Goal: Task Accomplishment & Management: Complete application form

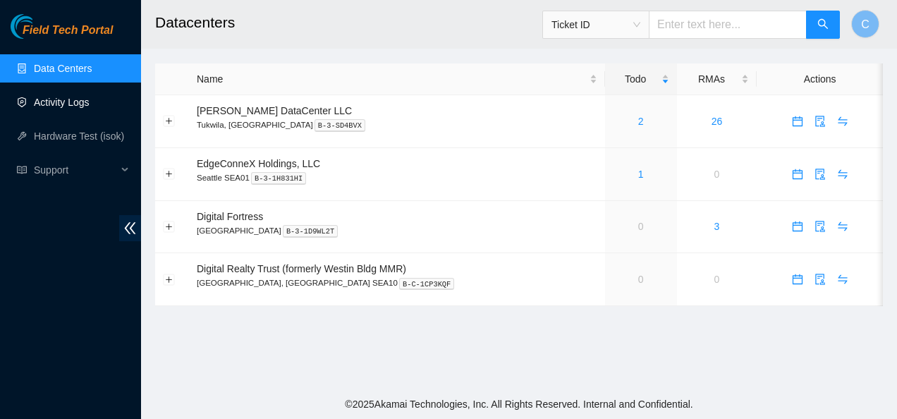
click at [61, 104] on link "Activity Logs" at bounding box center [62, 102] width 56 height 11
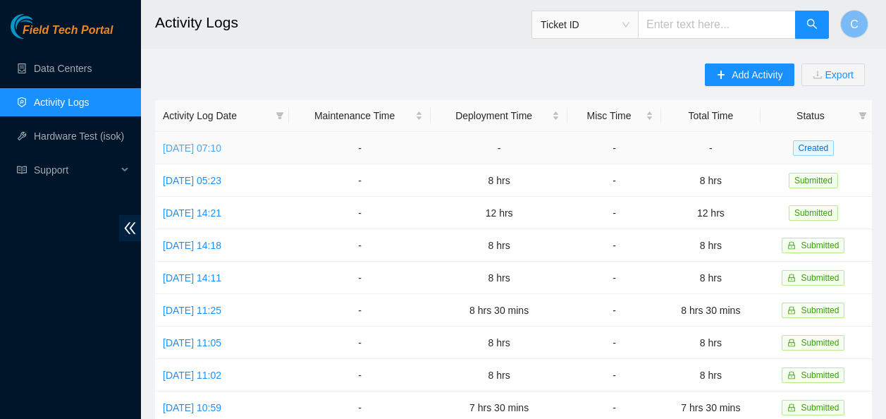
click at [221, 146] on link "[DATE] 07:10" at bounding box center [192, 147] width 59 height 11
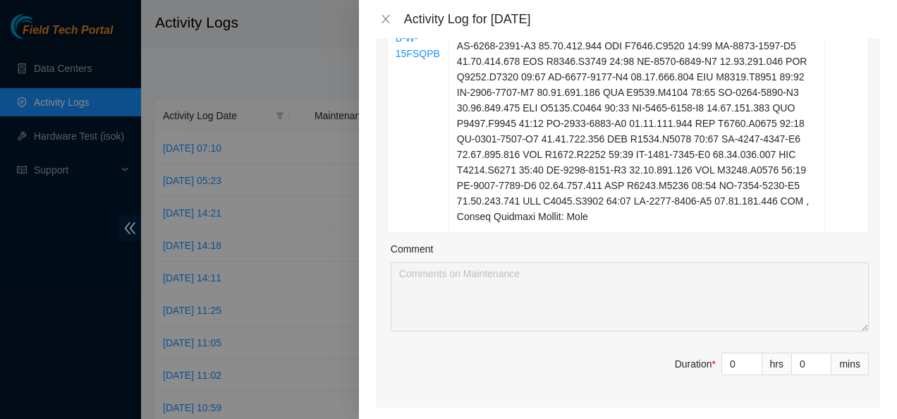
scroll to position [588, 0]
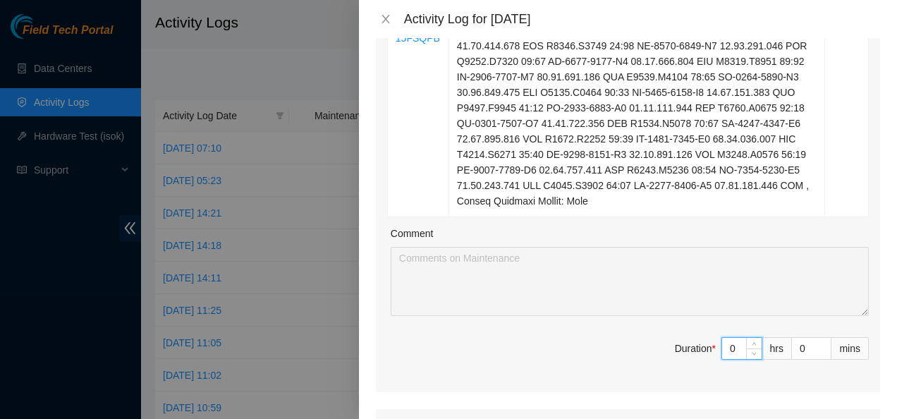
click at [726, 350] on input "0" at bounding box center [741, 348] width 39 height 21
type input "8"
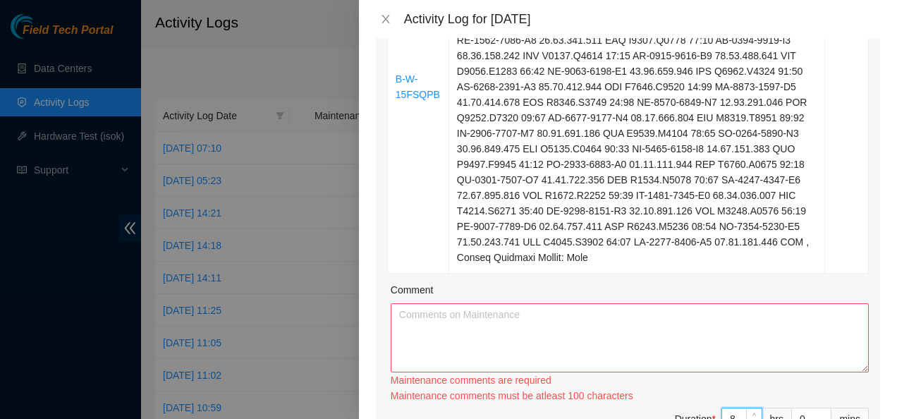
scroll to position [502, 0]
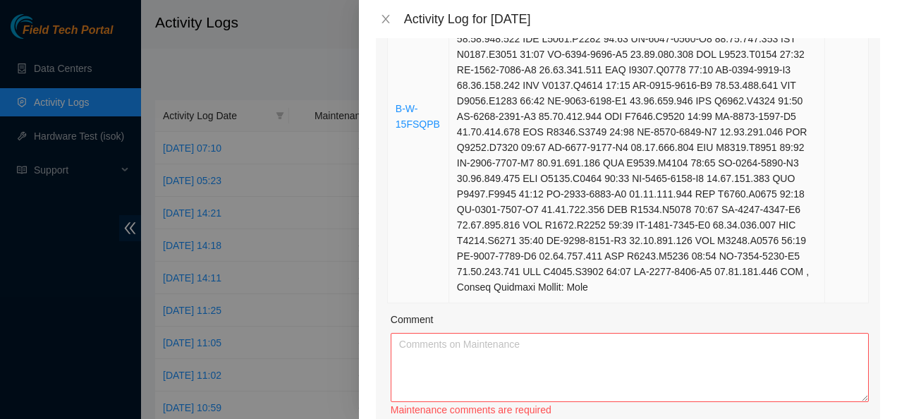
type input "8"
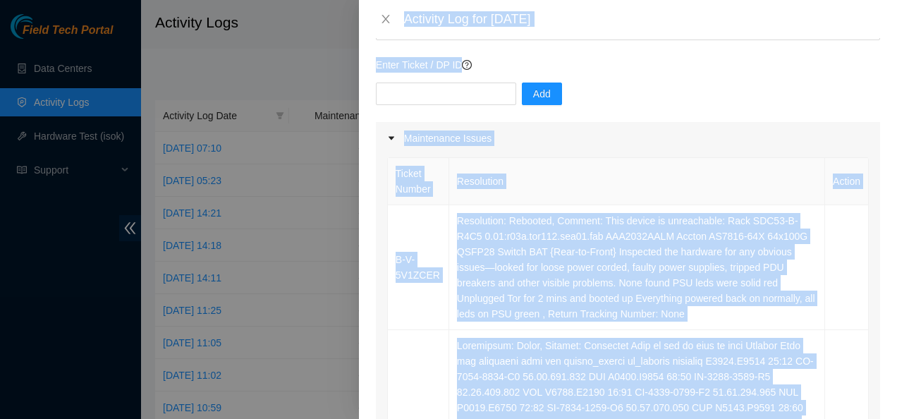
scroll to position [0, 0]
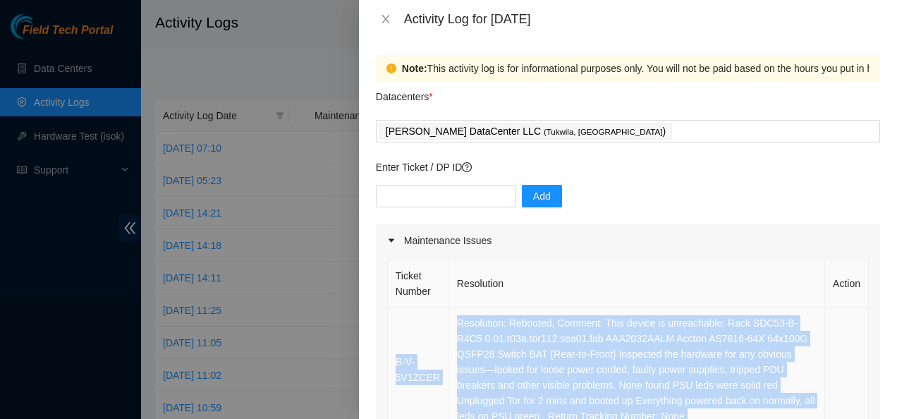
drag, startPoint x: 588, startPoint y: 286, endPoint x: 390, endPoint y: 341, distance: 205.8
copy tbody "B-V-5V1ZCER Resolution: Rebooted, Comment: This device is unreachable: Rack SDC…"
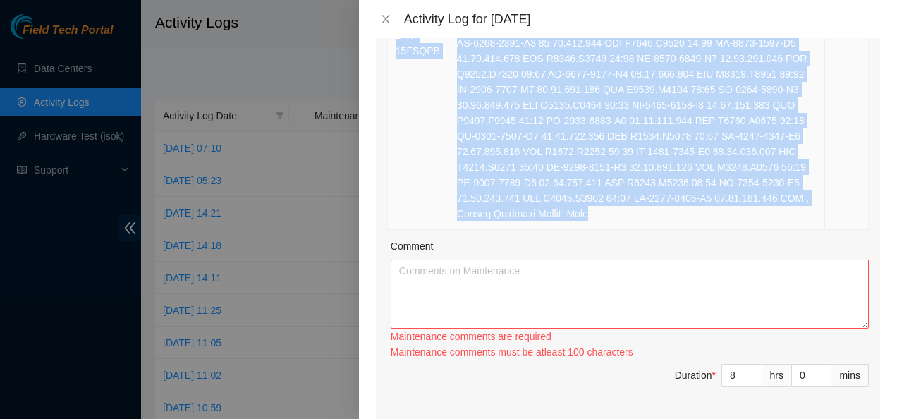
scroll to position [576, 0]
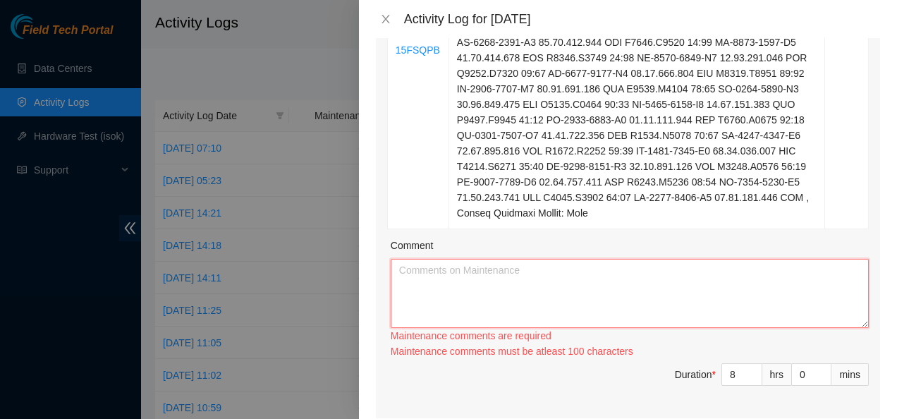
click at [524, 298] on textarea "Comment" at bounding box center [630, 293] width 478 height 69
paste textarea "B-V-5V1ZCER Resolution: Rebooted, Comment: This device is unreachable: Rack SDC…"
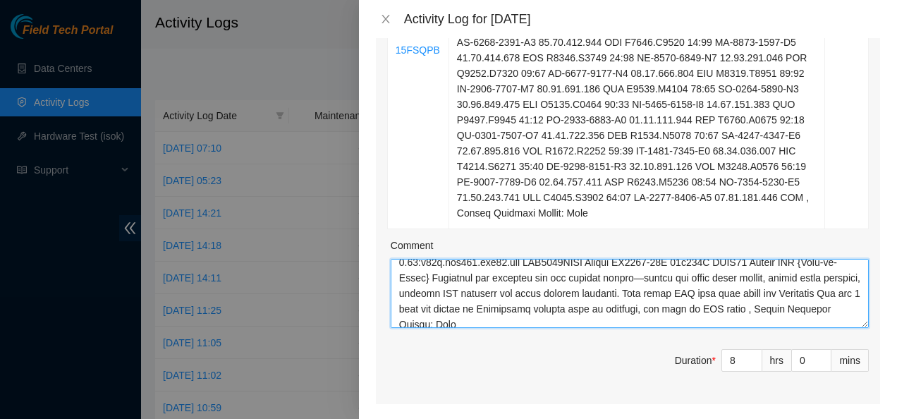
scroll to position [0, 0]
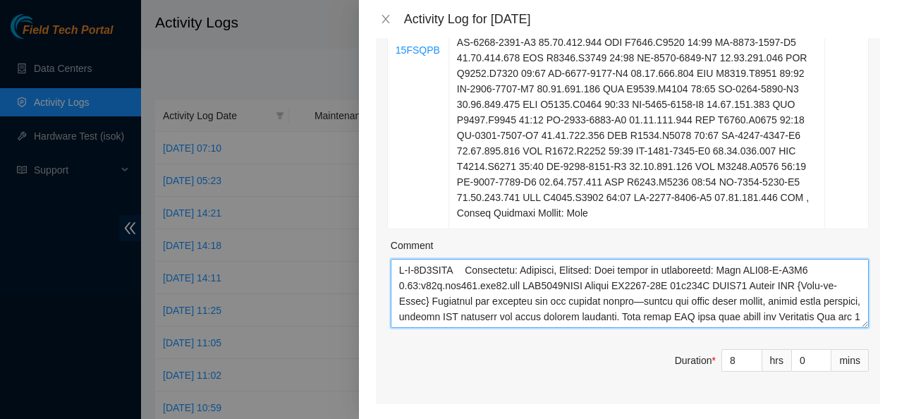
click at [459, 273] on textarea "Comment" at bounding box center [630, 293] width 478 height 69
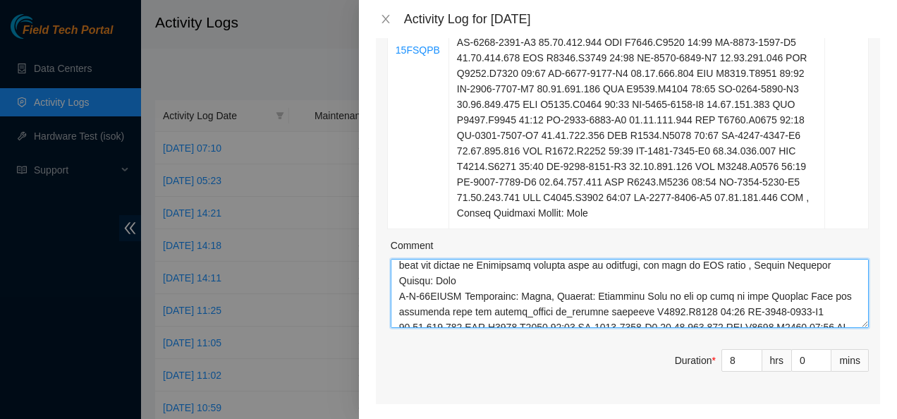
scroll to position [83, 0]
click at [397, 293] on textarea "Comment" at bounding box center [630, 293] width 478 height 69
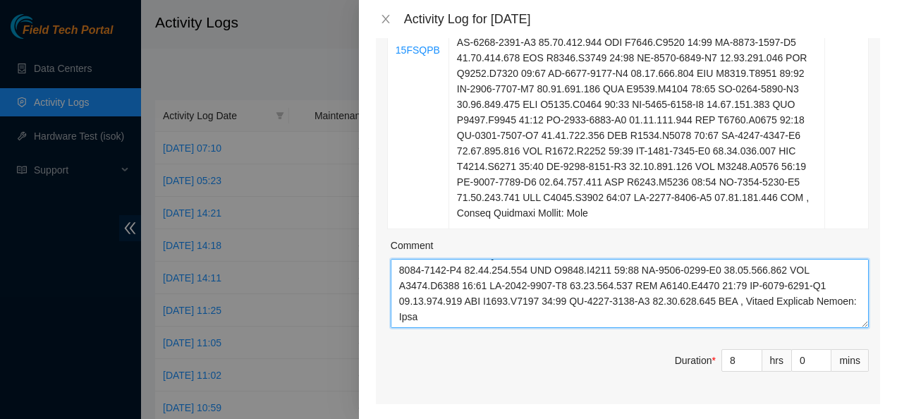
scroll to position [580, 0]
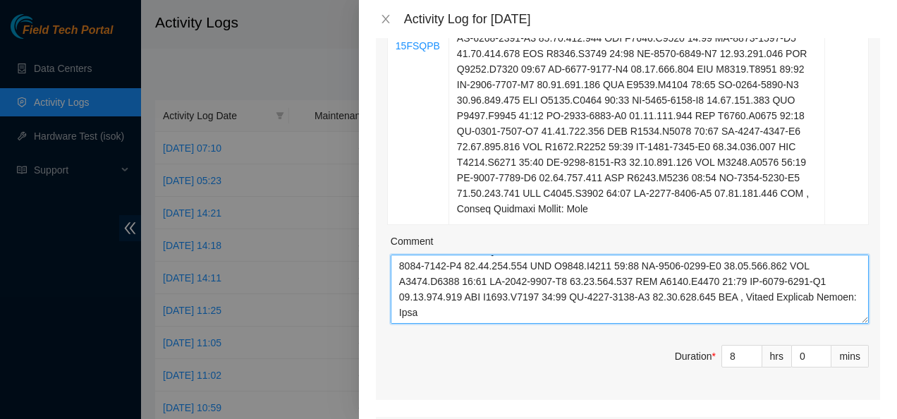
click at [468, 315] on textarea "Comment" at bounding box center [630, 289] width 478 height 69
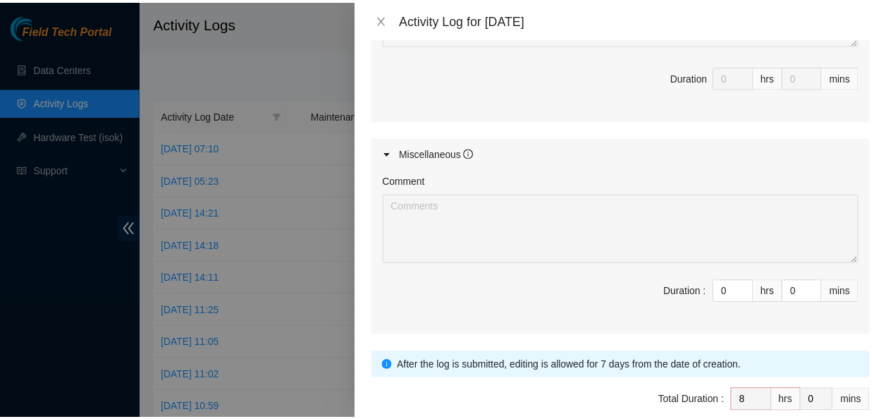
scroll to position [1219, 0]
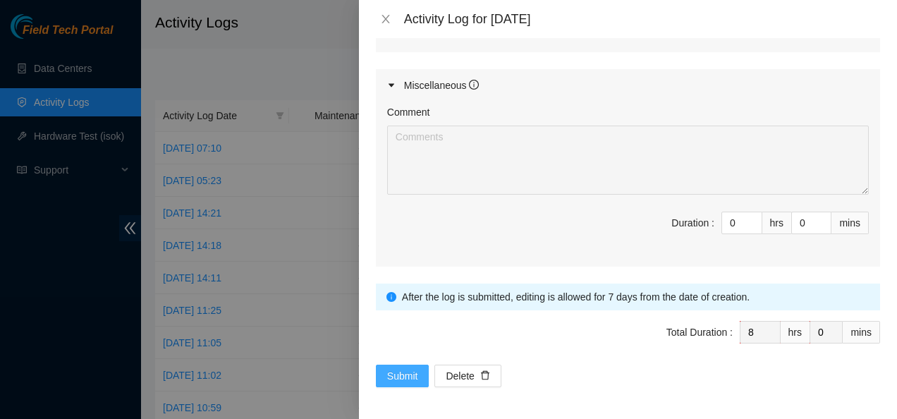
type textarea "B-V-5V1ZCER Resolution: Rebooted, Comment: This device is unreachable: Rack SDC…"
click at [403, 374] on span "Submit" at bounding box center [402, 376] width 31 height 16
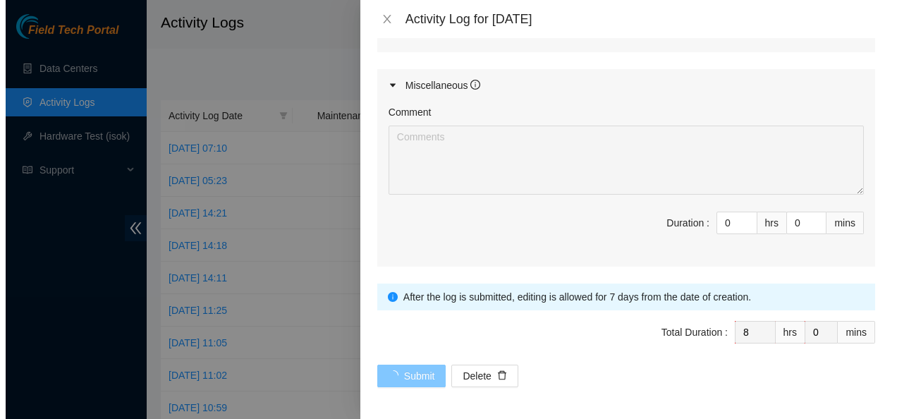
scroll to position [0, 0]
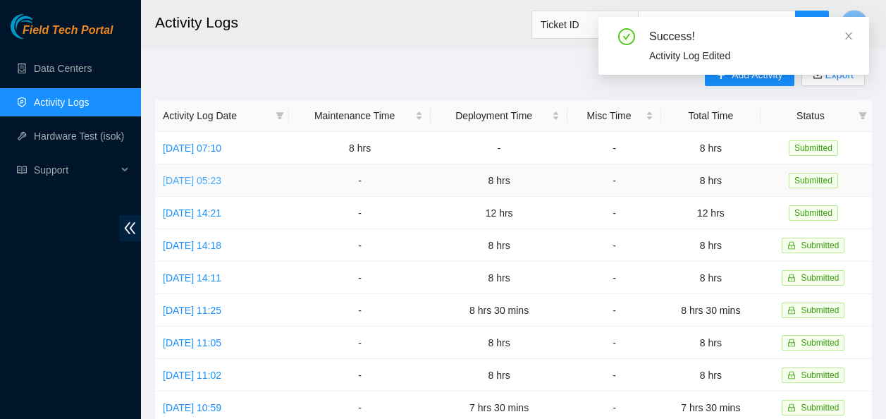
click at [208, 183] on link "[DATE] 05:23" at bounding box center [192, 180] width 59 height 11
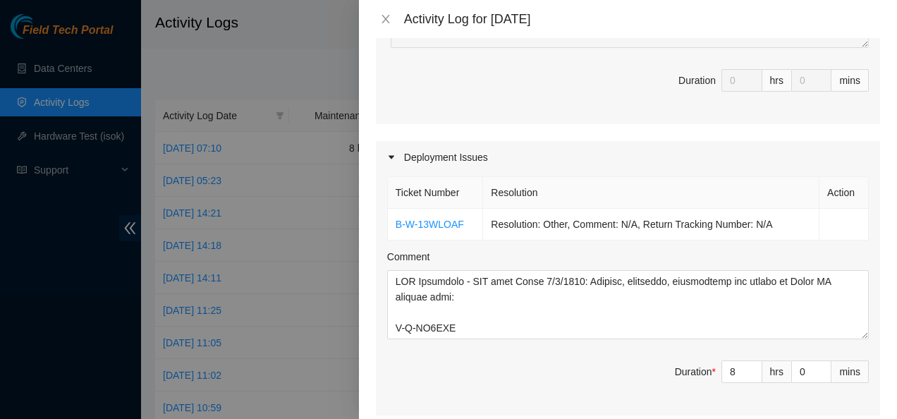
scroll to position [374, 0]
drag, startPoint x: 461, startPoint y: 223, endPoint x: 390, endPoint y: 227, distance: 71.3
click at [390, 227] on td "B-W-13WLOAF" at bounding box center [436, 225] width 96 height 32
copy link "B-W-13WLOAF"
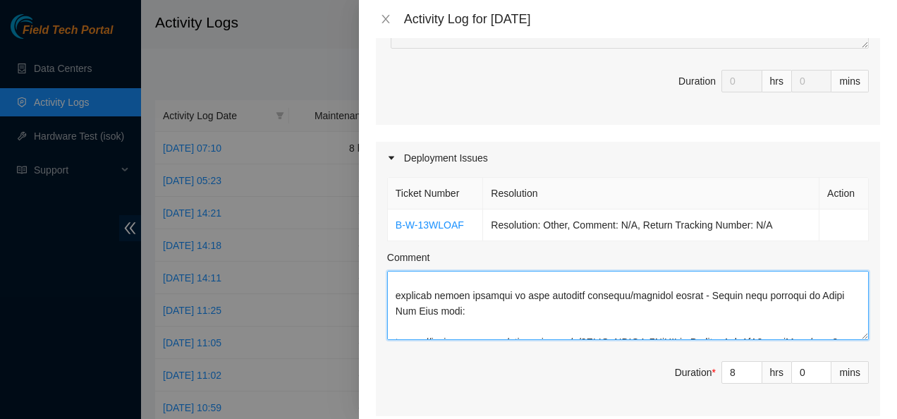
scroll to position [698, 0]
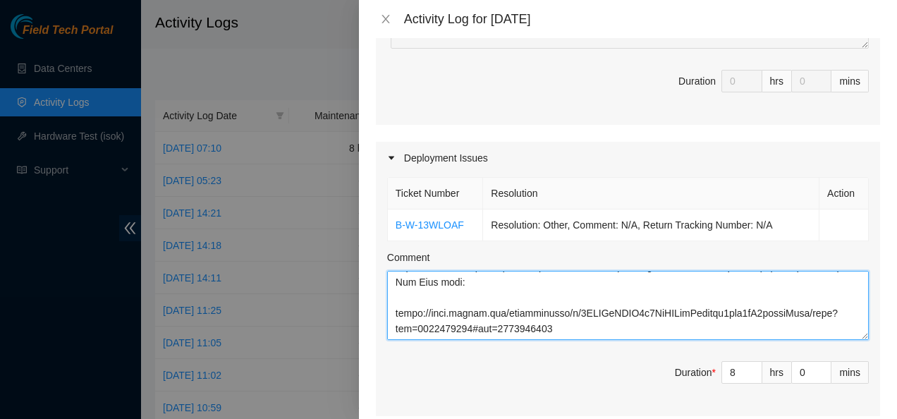
drag, startPoint x: 395, startPoint y: 280, endPoint x: 670, endPoint y: 347, distance: 283.7
click at [670, 347] on div "Ticket Number Resolution Action B-W-13WLOAF Resolution: Other, Comment: N/A, Re…" at bounding box center [628, 295] width 504 height 242
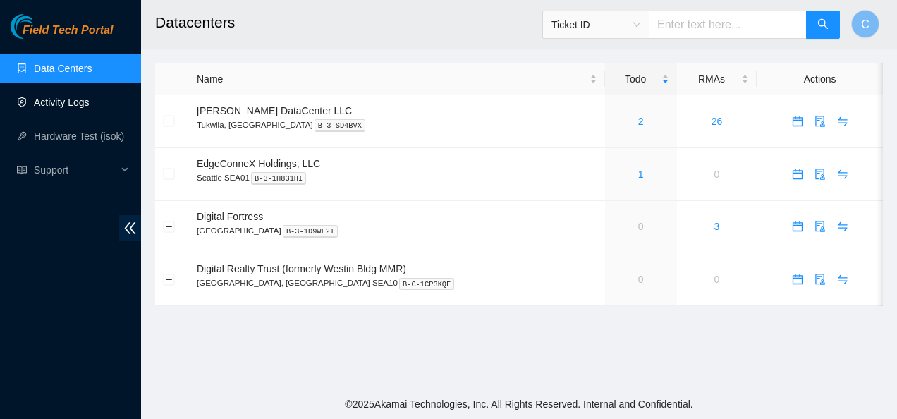
click at [60, 97] on link "Activity Logs" at bounding box center [62, 102] width 56 height 11
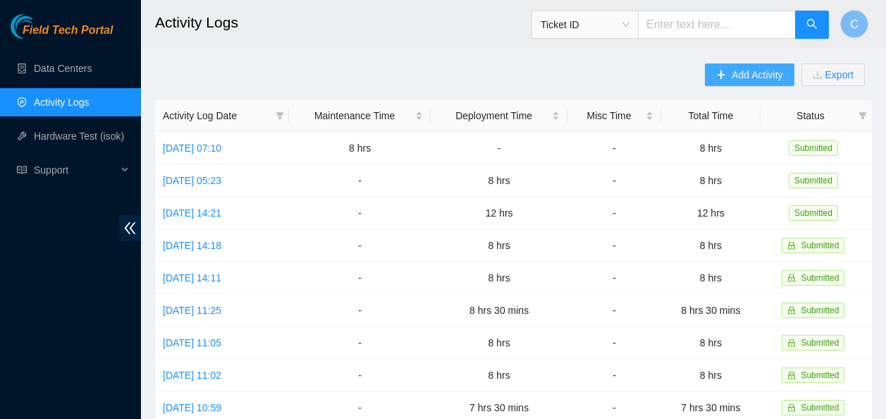
click at [752, 71] on span "Add Activity" at bounding box center [757, 75] width 51 height 16
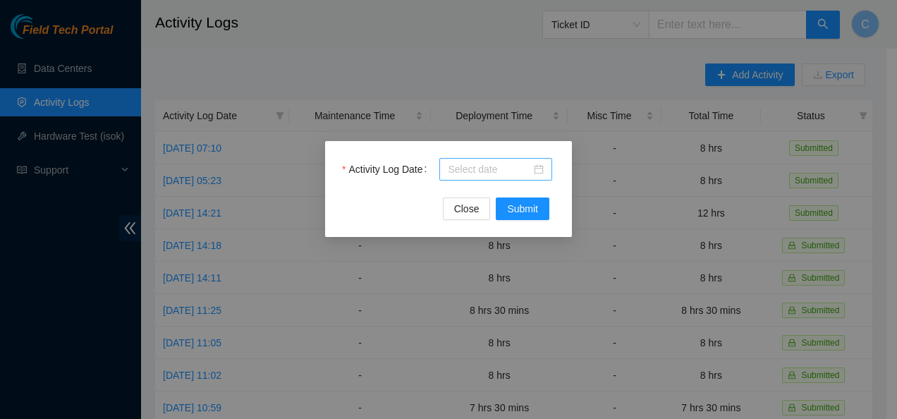
click at [493, 166] on input "Activity Log Date" at bounding box center [489, 169] width 83 height 16
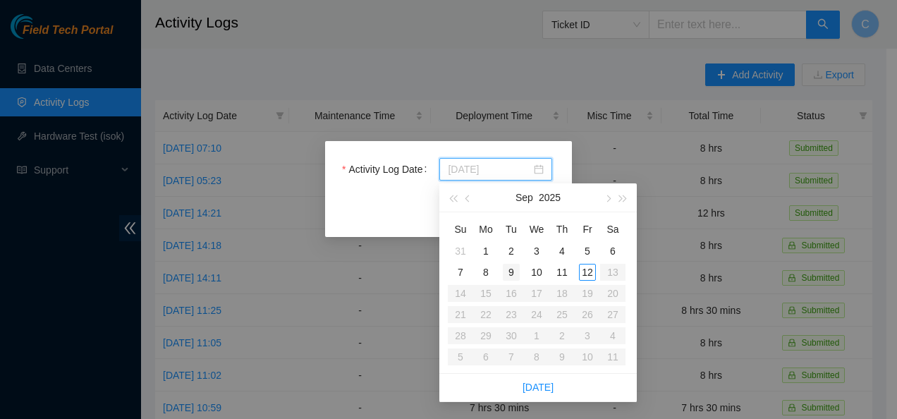
type input "[DATE]"
click at [510, 271] on div "9" at bounding box center [511, 272] width 17 height 17
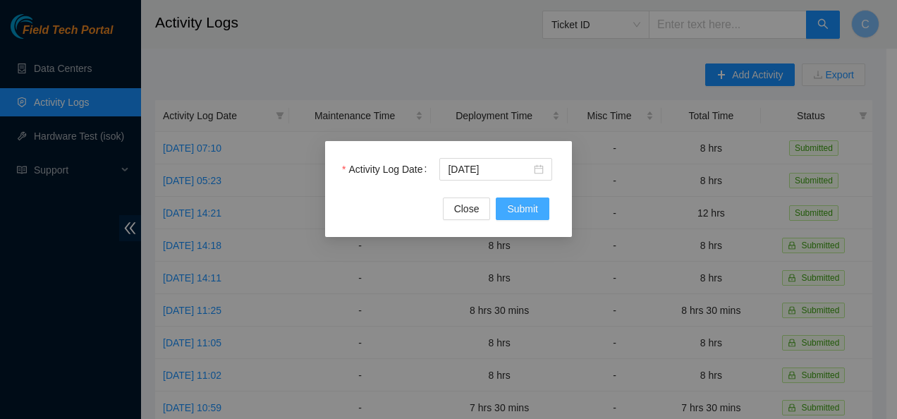
click at [517, 202] on span "Submit" at bounding box center [522, 209] width 31 height 16
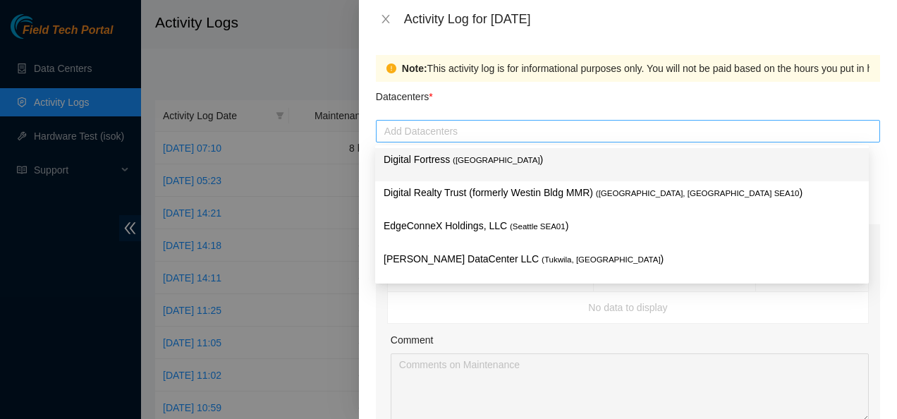
click at [490, 127] on div at bounding box center [627, 131] width 497 height 17
type input "sa"
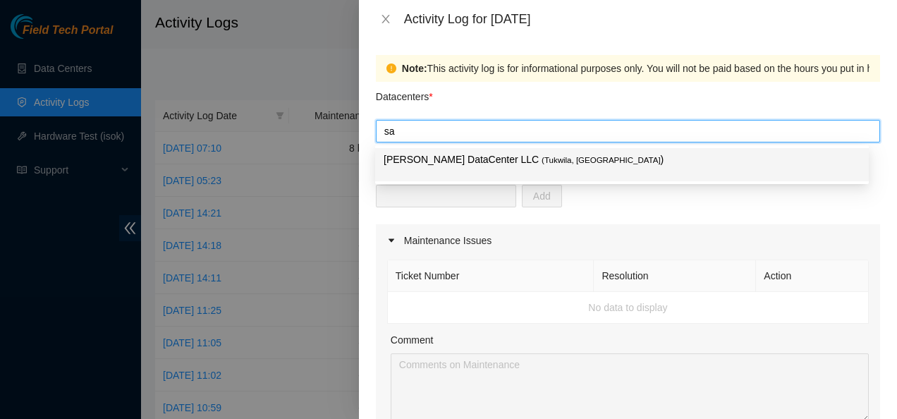
click at [472, 156] on p "[PERSON_NAME] DataCenter LLC ( [GEOGRAPHIC_DATA], [GEOGRAPHIC_DATA] )" at bounding box center [622, 160] width 477 height 16
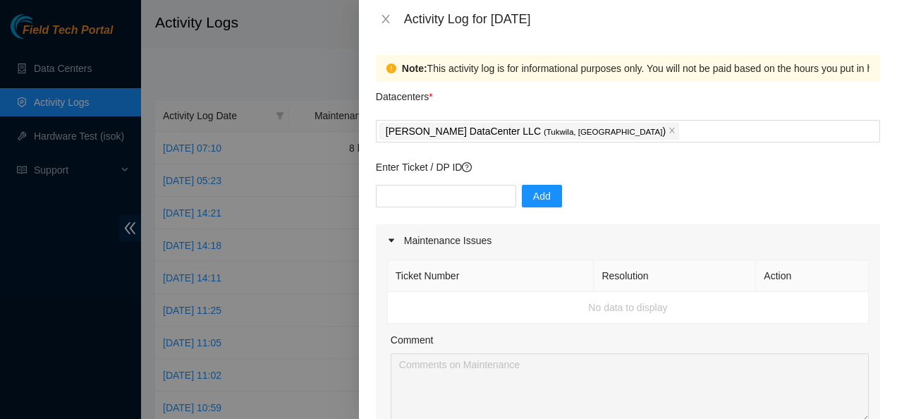
click at [362, 211] on div "Note: This activity log is for informational purposes only. You will not be pai…" at bounding box center [628, 228] width 538 height 381
click at [402, 196] on input "text" at bounding box center [446, 196] width 140 height 23
paste input "B-W-13WLOAF"
type input "B-W-13WLOAF"
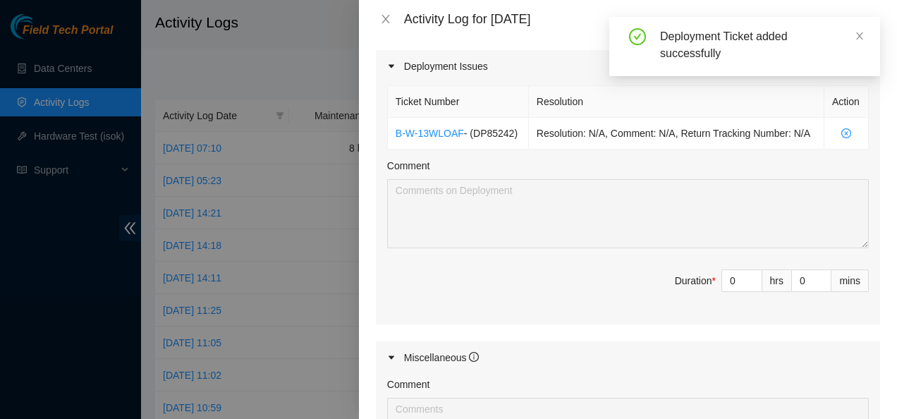
scroll to position [465, 0]
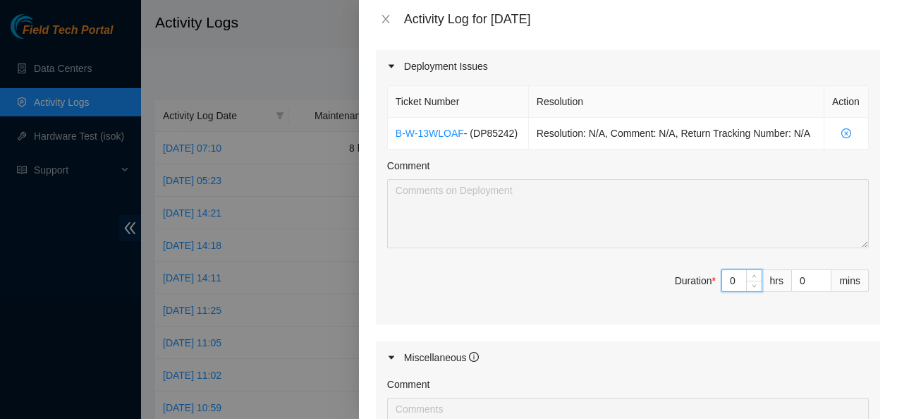
click at [725, 276] on input "0" at bounding box center [741, 280] width 39 height 21
type input "8"
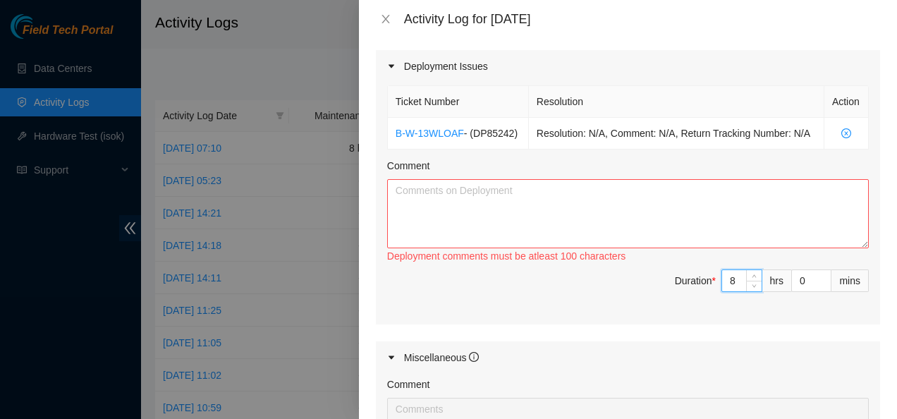
type input "8"
click at [419, 190] on textarea "Comment" at bounding box center [628, 213] width 482 height 69
paste textarea "SEA Inventory - RMA from [PERSON_NAME] [DATE]: Located, confirmed, transported …"
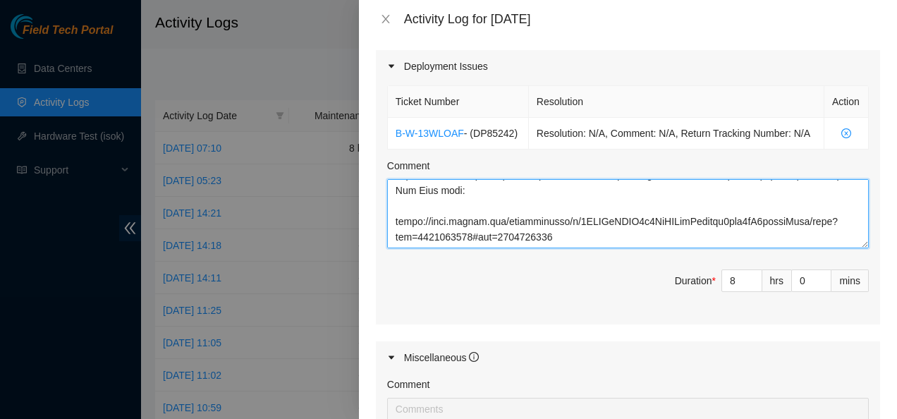
scroll to position [0, 0]
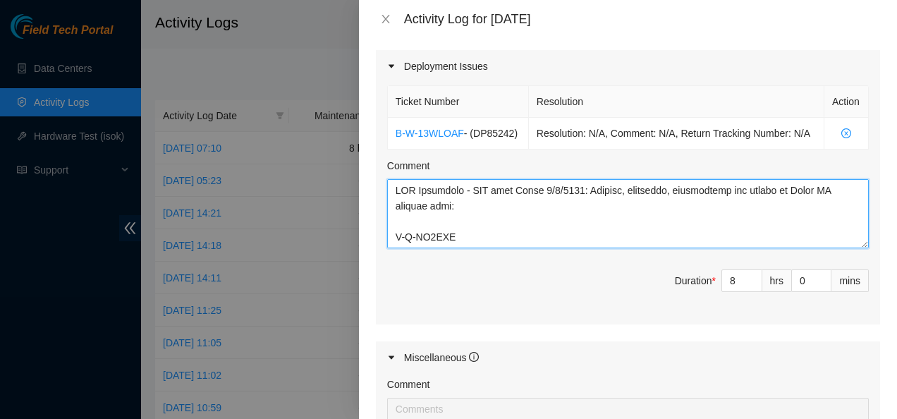
click at [394, 190] on textarea "Comment" at bounding box center [628, 213] width 482 height 69
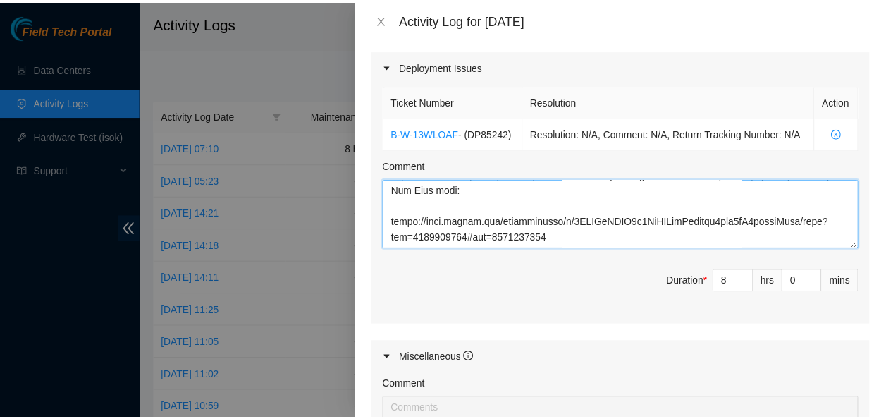
scroll to position [737, 0]
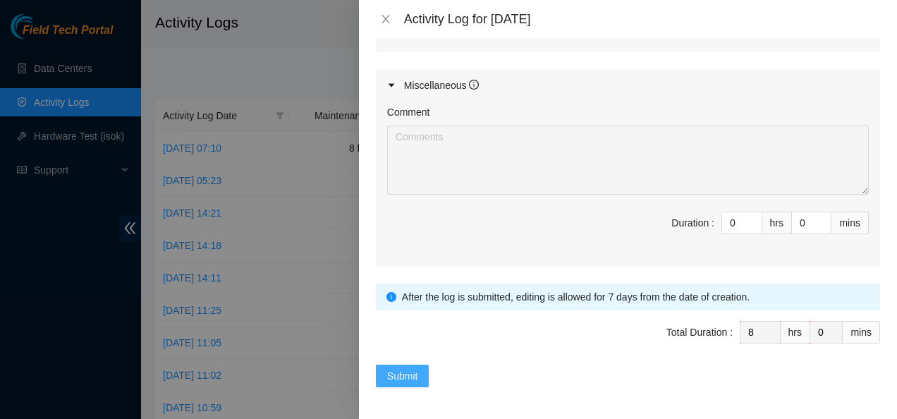
type textarea "Continued working SEA Inventory - RMA from [PERSON_NAME] [DATE]: Located, confi…"
click at [393, 373] on span "Submit" at bounding box center [402, 376] width 31 height 16
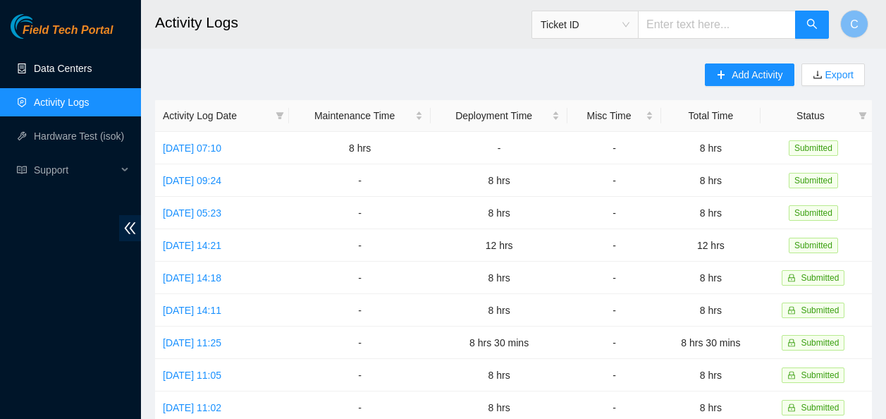
click at [74, 70] on link "Data Centers" at bounding box center [63, 68] width 58 height 11
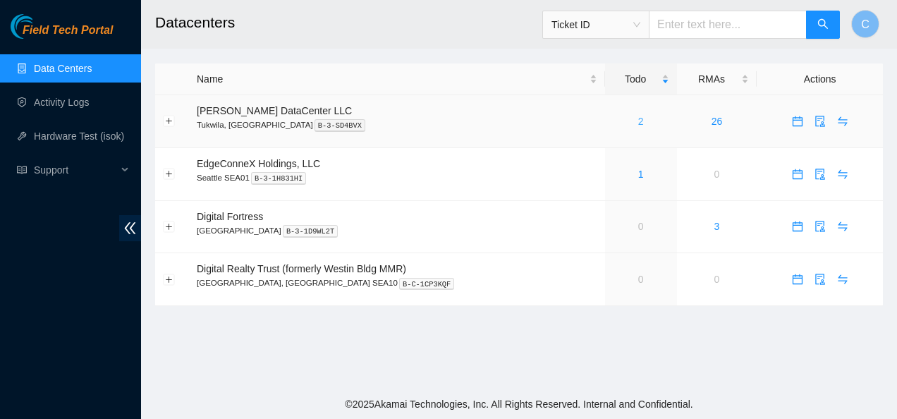
click at [638, 122] on link "2" at bounding box center [641, 121] width 6 height 11
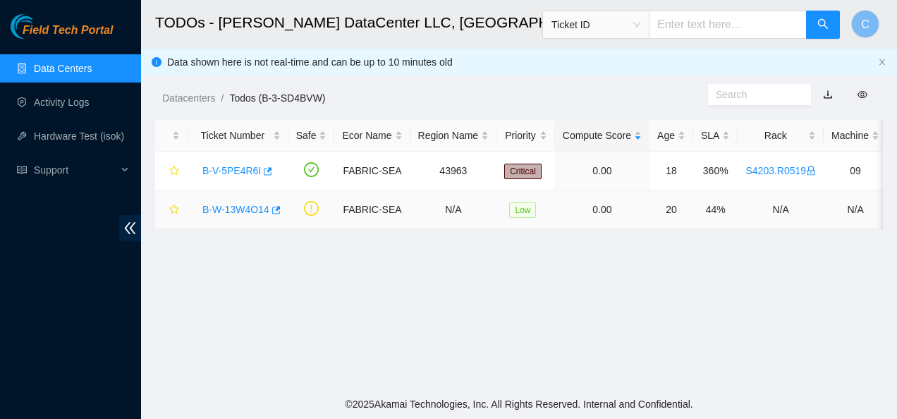
click at [219, 207] on link "B-W-13W4O14" at bounding box center [235, 209] width 67 height 11
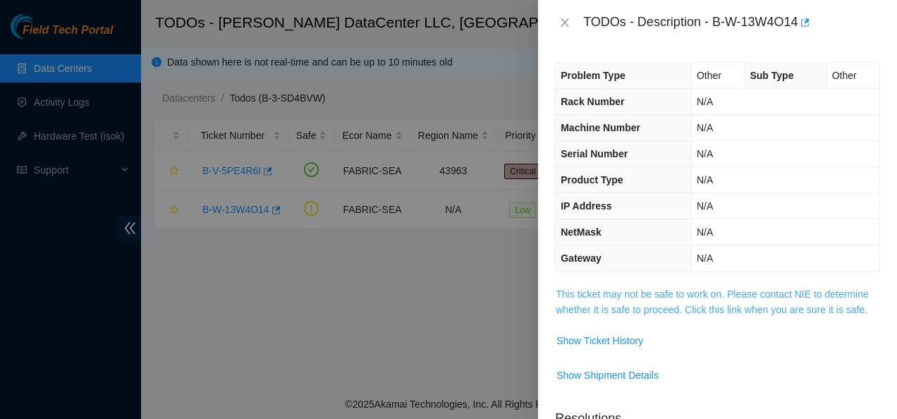
click at [602, 304] on link "This ticket may not be safe to work on. Please contact NIE to determine whether…" at bounding box center [712, 301] width 313 height 27
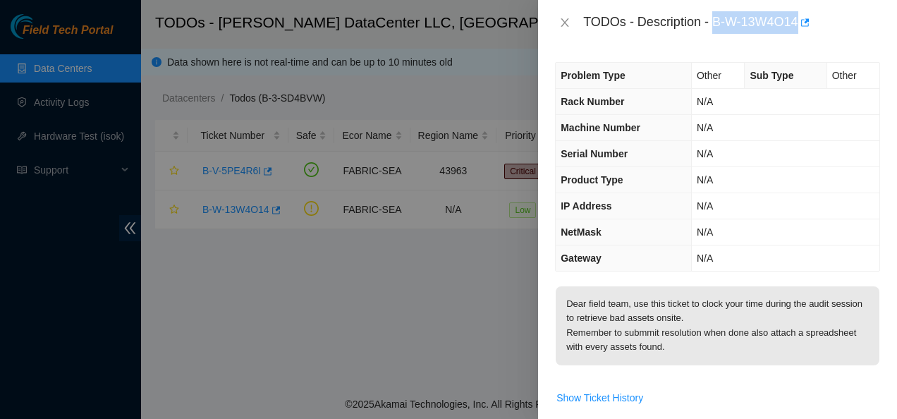
drag, startPoint x: 713, startPoint y: 18, endPoint x: 798, endPoint y: 29, distance: 86.0
click at [798, 29] on div "TODOs - Description - B-W-13W4O14" at bounding box center [731, 22] width 297 height 23
copy div "B-W-13W4O14"
click at [564, 23] on icon "close" at bounding box center [564, 22] width 11 height 11
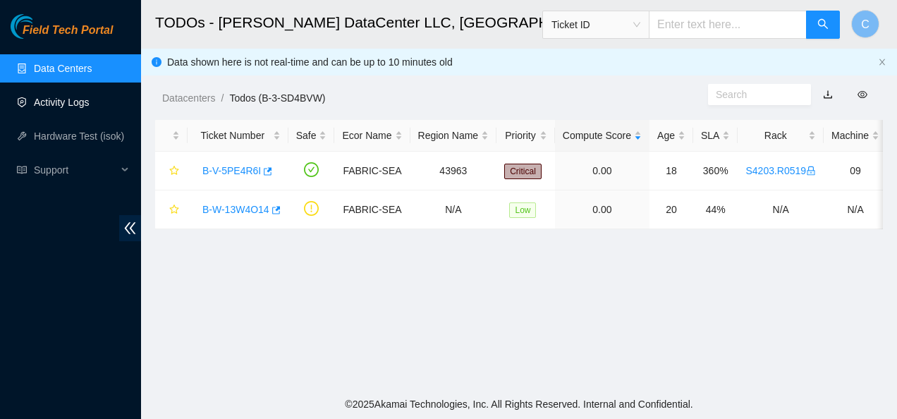
click at [35, 108] on link "Activity Logs" at bounding box center [62, 102] width 56 height 11
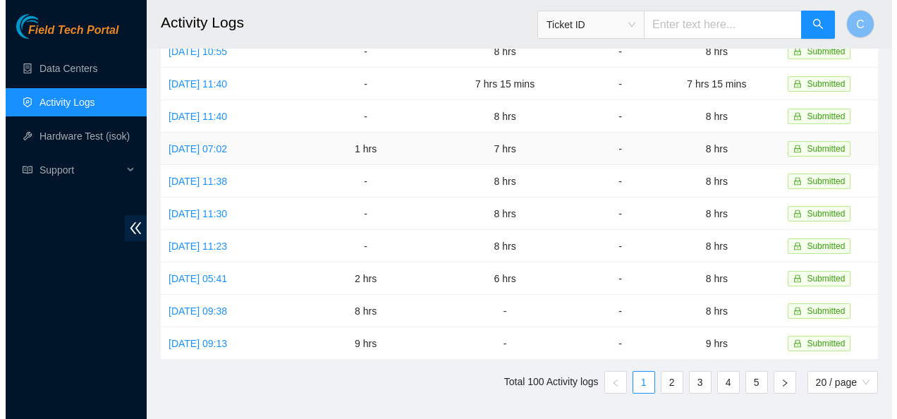
scroll to position [422, 0]
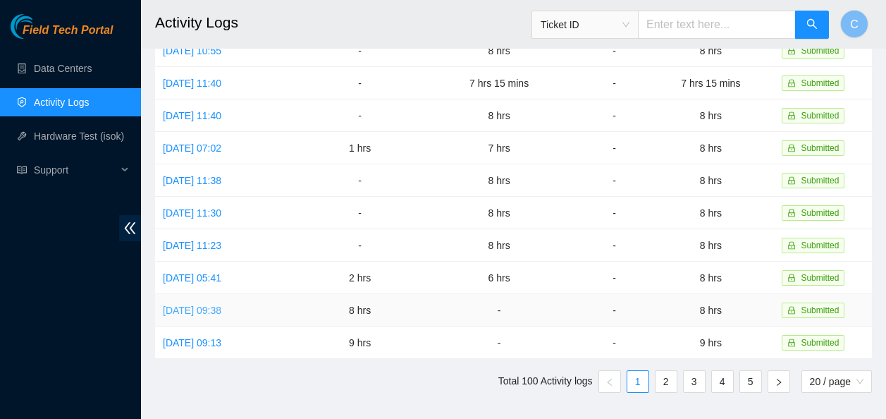
click at [221, 305] on link "[DATE] 09:38" at bounding box center [192, 310] width 59 height 11
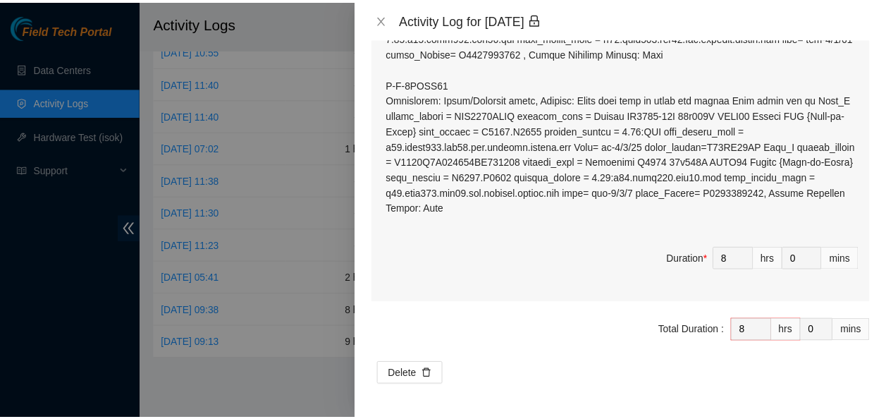
scroll to position [1454, 0]
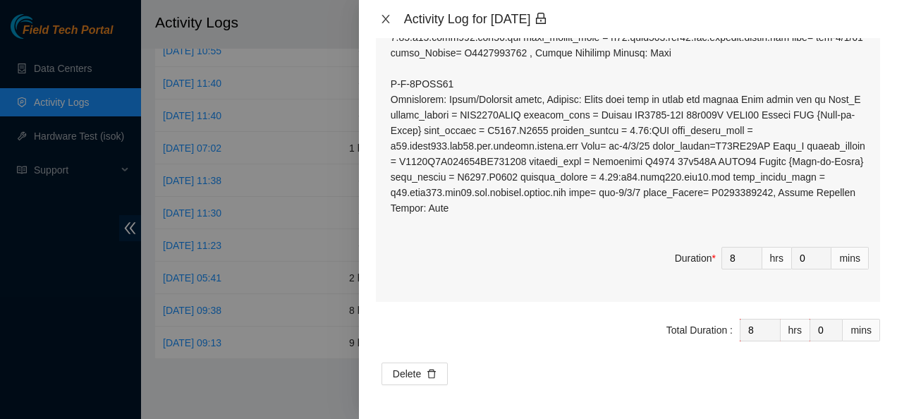
click at [386, 20] on icon "close" at bounding box center [385, 19] width 8 height 8
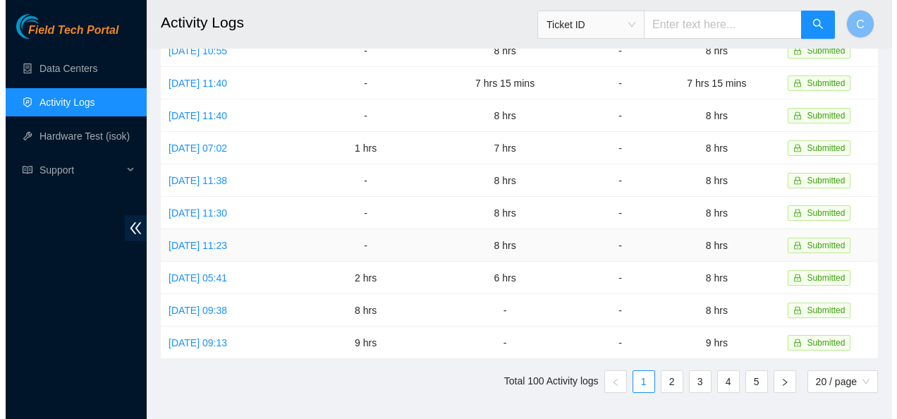
scroll to position [0, 0]
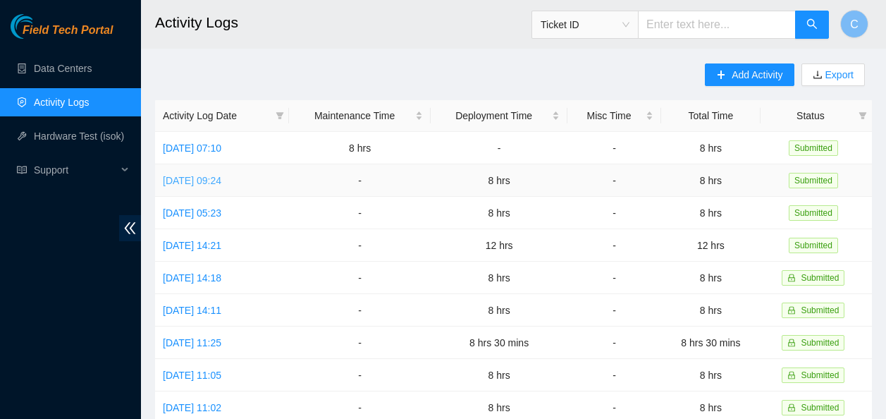
click at [218, 178] on link "[DATE] 09:24" at bounding box center [192, 180] width 59 height 11
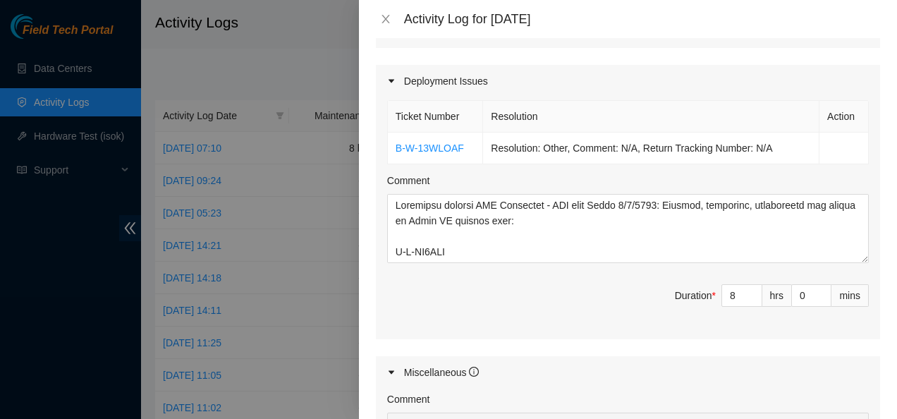
scroll to position [451, 0]
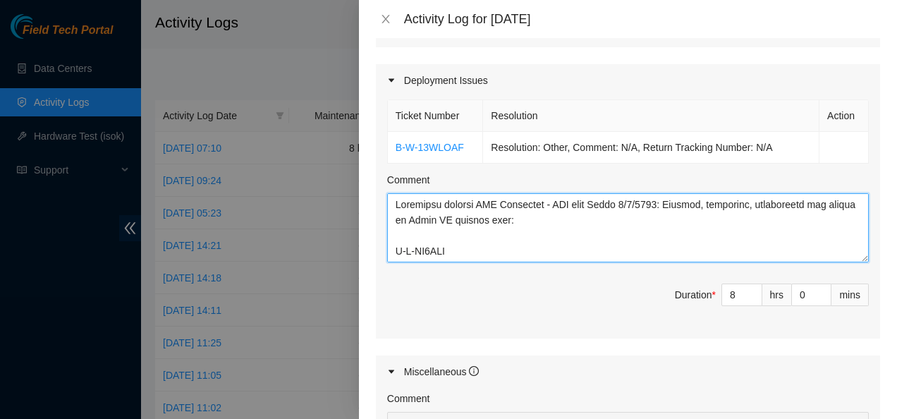
click at [625, 204] on textarea "Comment" at bounding box center [628, 227] width 482 height 69
drag, startPoint x: 625, startPoint y: 204, endPoint x: 665, endPoint y: 205, distance: 39.5
click at [665, 205] on textarea "Comment" at bounding box center [628, 227] width 482 height 69
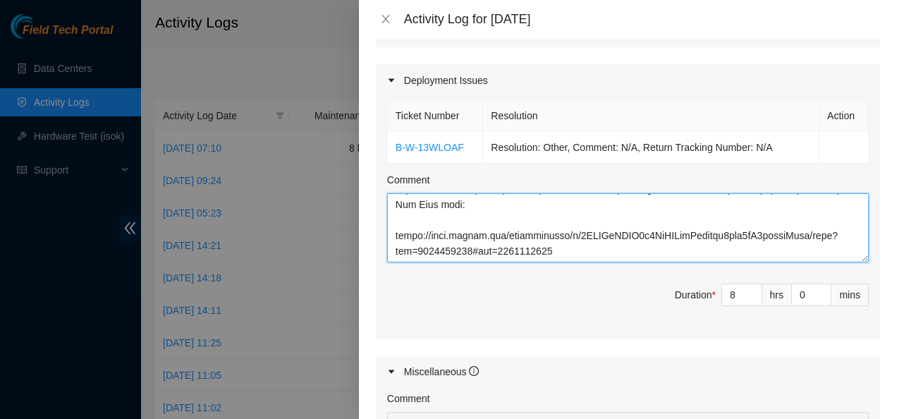
scroll to position [737, 0]
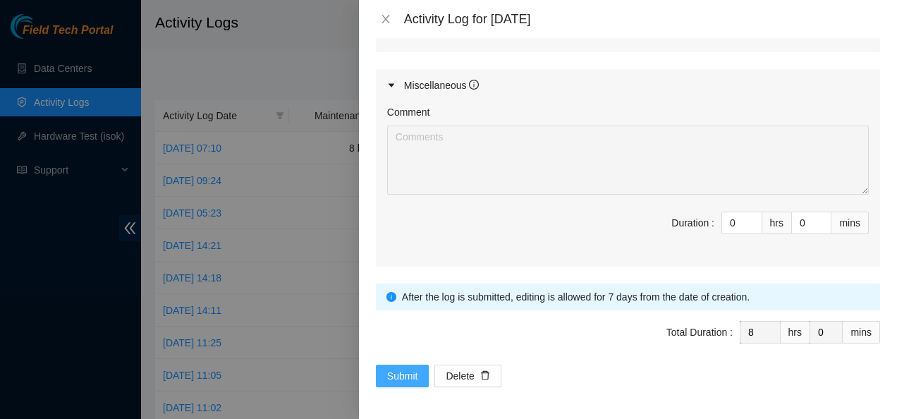
type textarea "Continued working SEA Inventory - RMA from [GEOGRAPHIC_DATA]: Located, confirme…"
click at [400, 365] on button "Submit" at bounding box center [403, 375] width 54 height 23
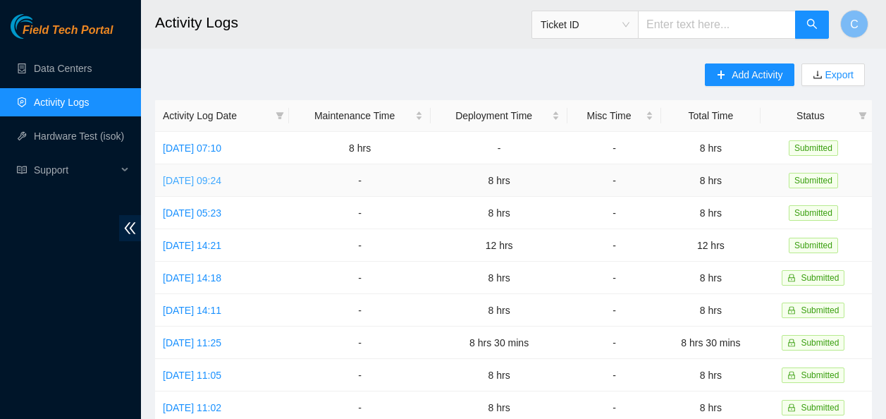
click at [203, 181] on link "[DATE] 09:24" at bounding box center [192, 180] width 59 height 11
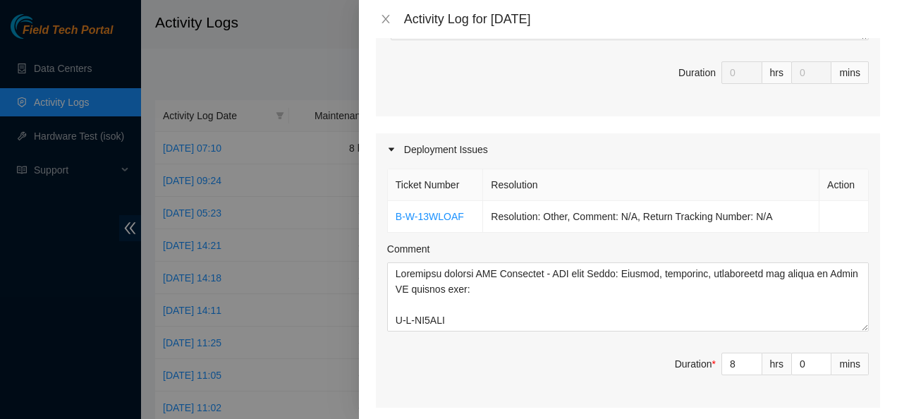
scroll to position [382, 0]
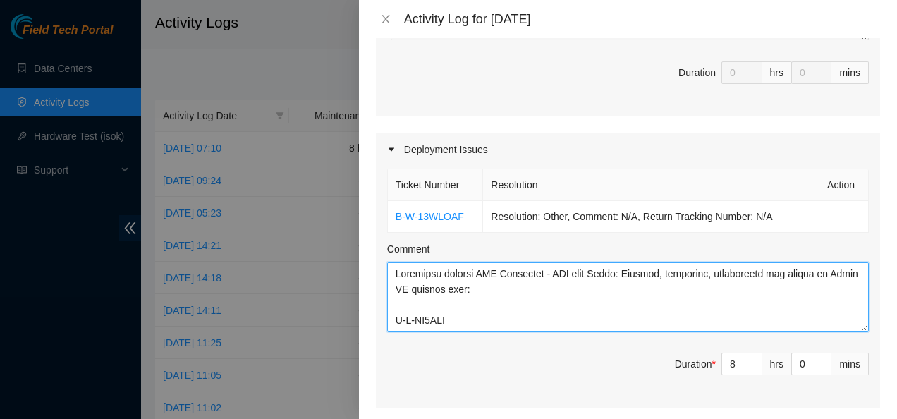
drag, startPoint x: 393, startPoint y: 271, endPoint x: 624, endPoint y: 279, distance: 231.4
click at [624, 279] on textarea "Comment" at bounding box center [628, 296] width 482 height 69
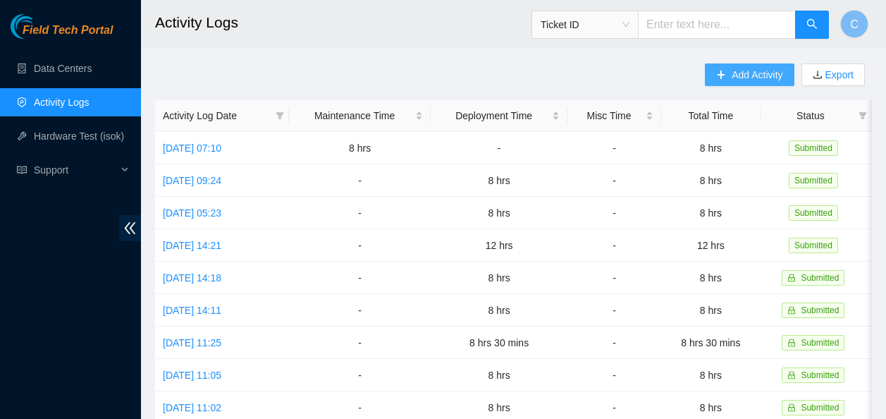
click at [744, 70] on span "Add Activity" at bounding box center [757, 75] width 51 height 16
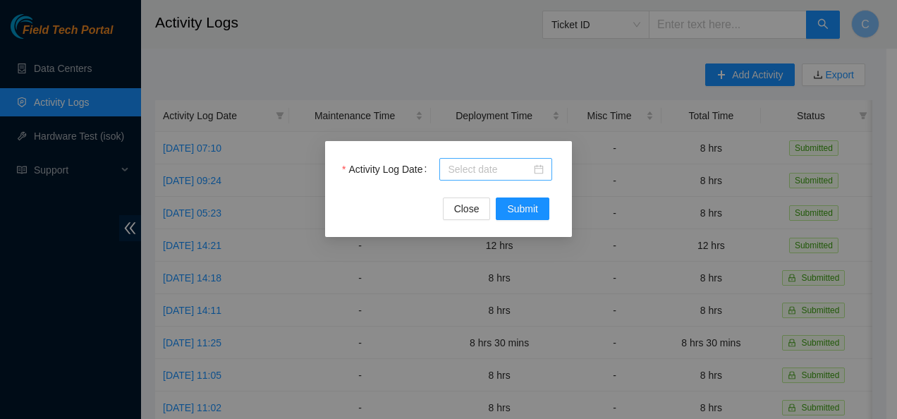
click at [474, 167] on input "Activity Log Date" at bounding box center [489, 169] width 83 height 16
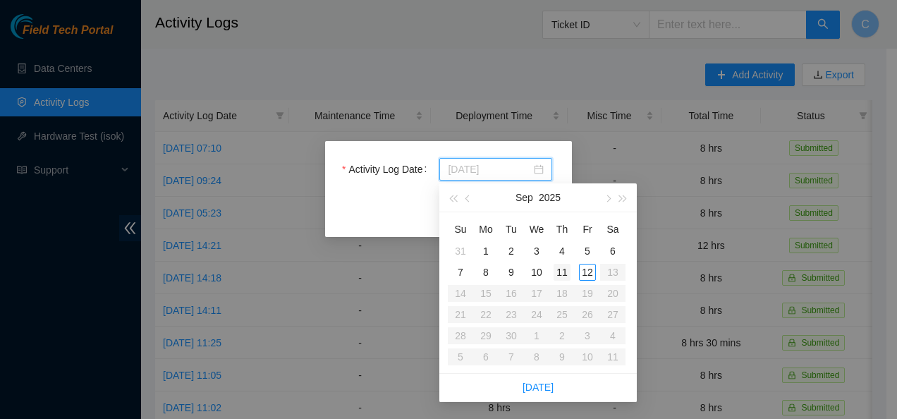
type input "2025-09-11"
click at [560, 275] on div "11" at bounding box center [561, 272] width 17 height 17
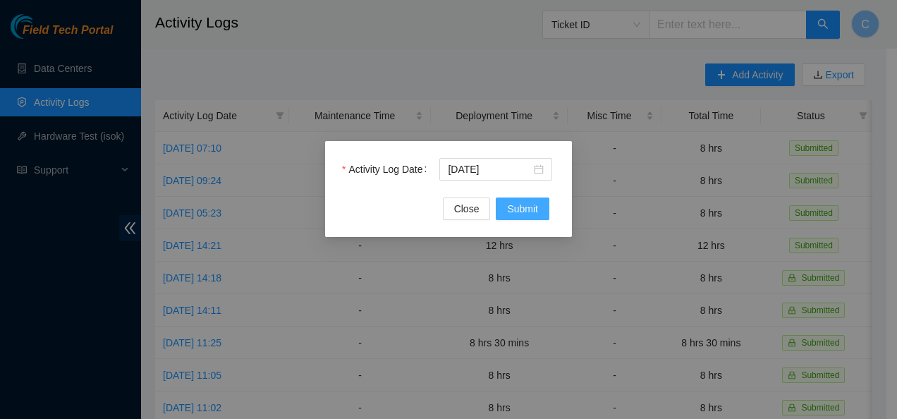
click at [527, 216] on button "Submit" at bounding box center [523, 208] width 54 height 23
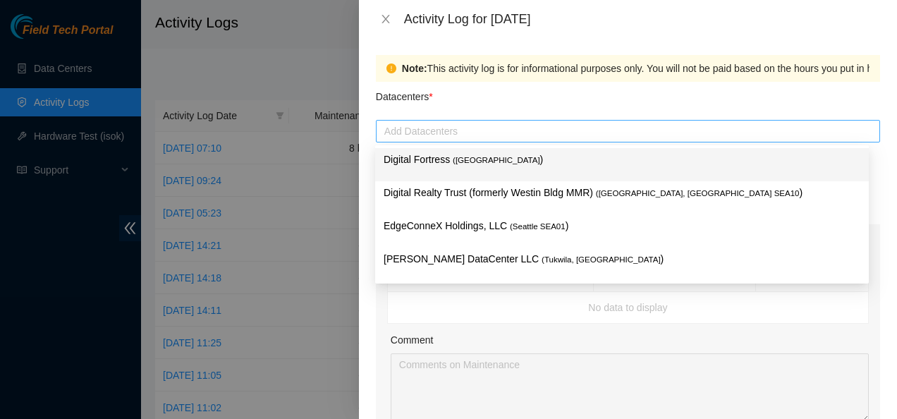
click at [457, 129] on div at bounding box center [627, 131] width 497 height 17
type input "sa"
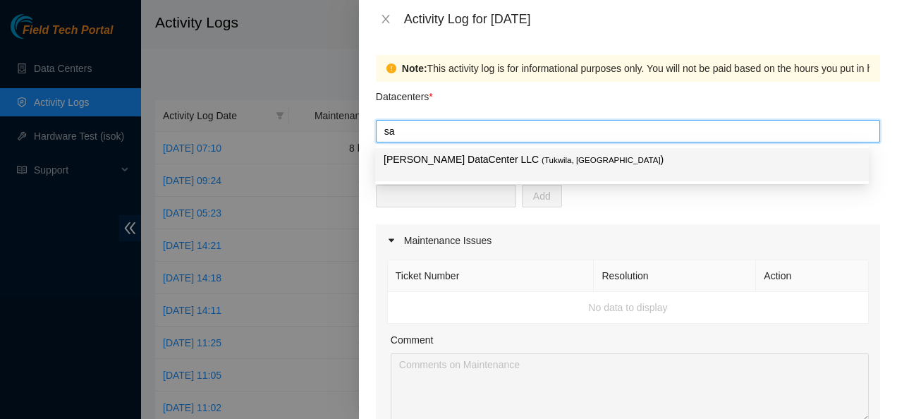
click at [448, 155] on p "[PERSON_NAME] DataCenter LLC ( [GEOGRAPHIC_DATA], [GEOGRAPHIC_DATA] )" at bounding box center [622, 160] width 477 height 16
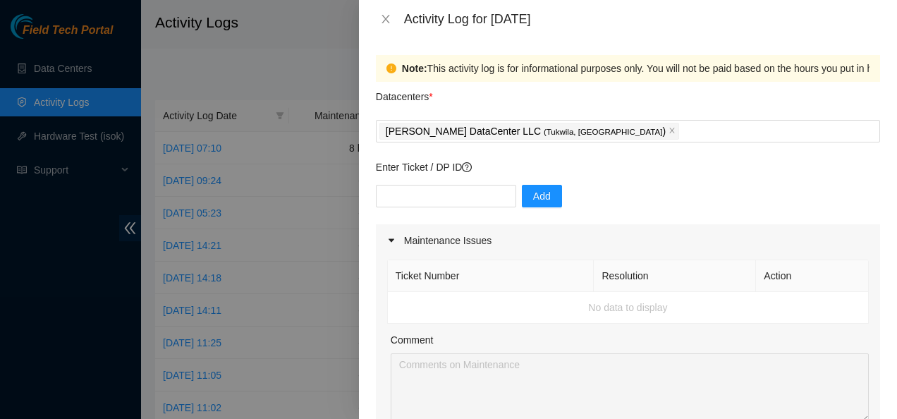
click at [360, 203] on div "Note: This activity log is for informational purposes only. You will not be pai…" at bounding box center [628, 228] width 538 height 381
click at [434, 195] on input "text" at bounding box center [446, 196] width 140 height 23
paste input "B-W-13W4O14"
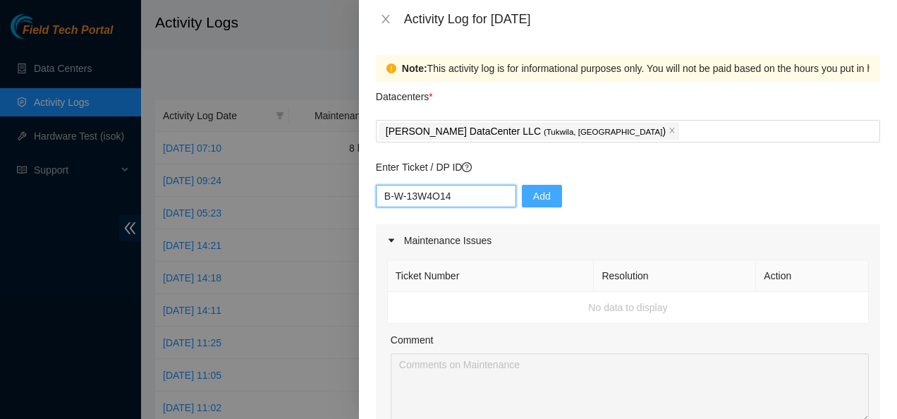
type input "B-W-13W4O14"
click at [533, 198] on span "Add" at bounding box center [542, 196] width 18 height 16
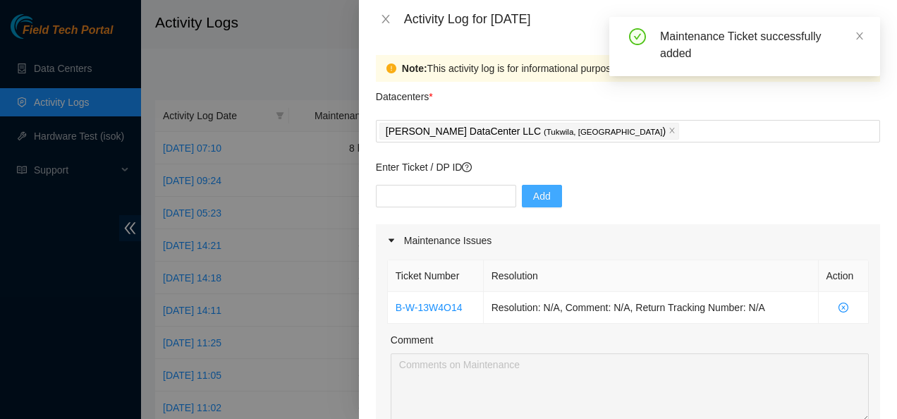
scroll to position [78, 0]
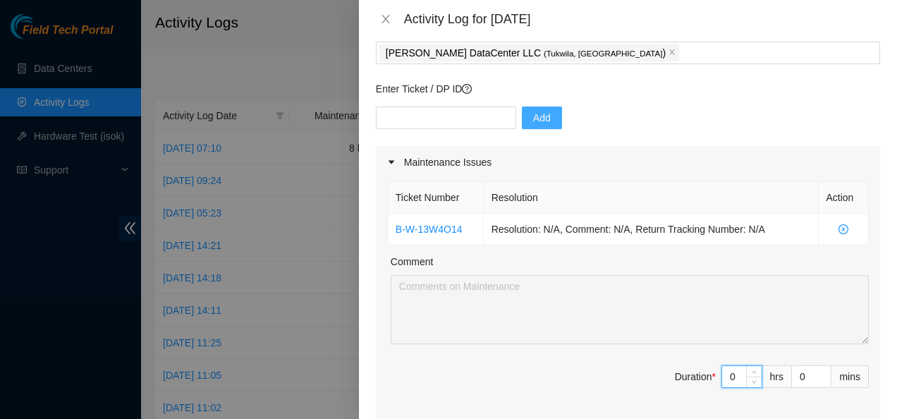
click at [729, 378] on input "0" at bounding box center [741, 376] width 39 height 21
type input "8"
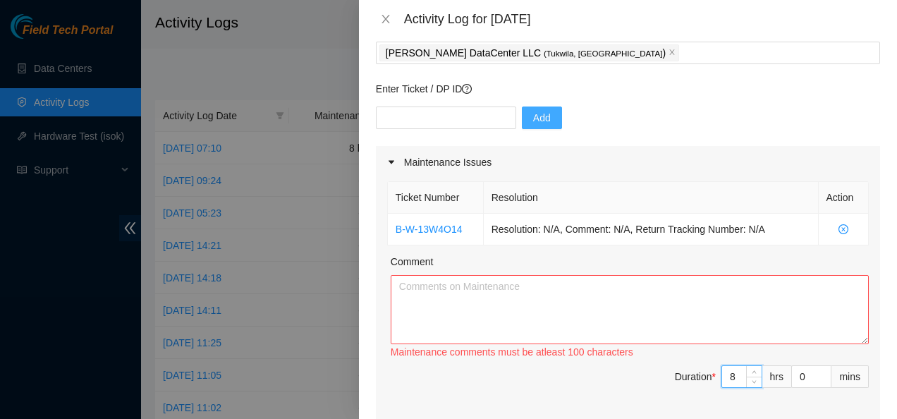
type input "8"
click at [431, 318] on textarea "Comment" at bounding box center [630, 309] width 478 height 69
paste textarea "Continued working SEA Inventory - RMA from Sabey"
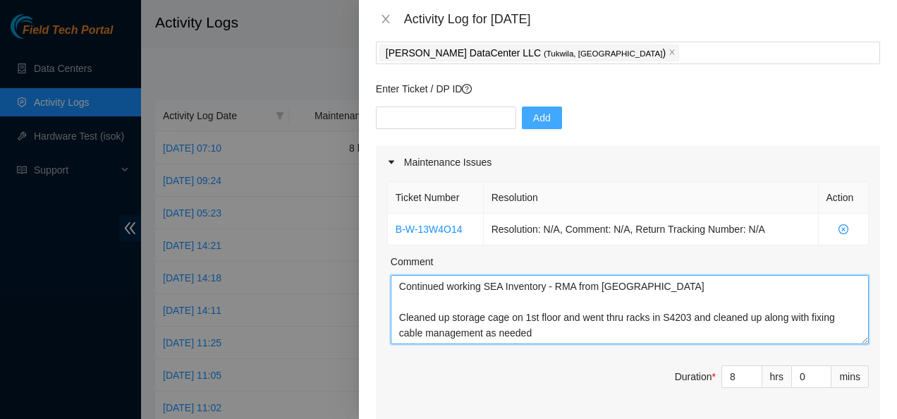
scroll to position [27, 0]
click at [522, 330] on textarea "Continued working SEA Inventory - RMA from Sabey Cleaned up storage cage on 1st…" at bounding box center [630, 309] width 478 height 69
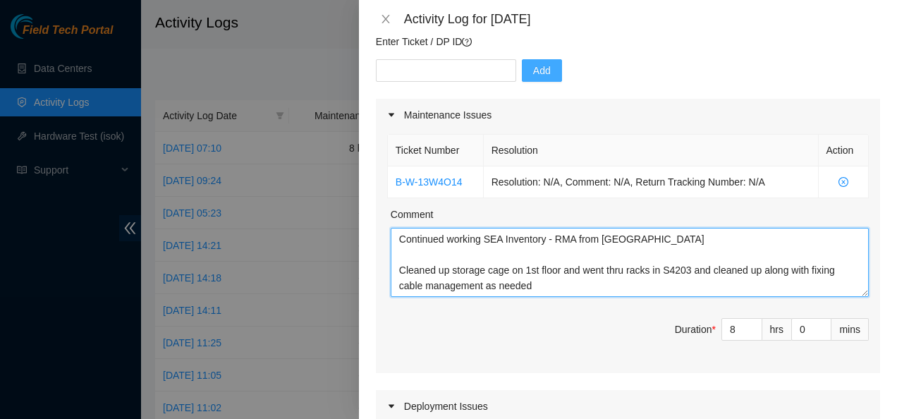
scroll to position [31, 0]
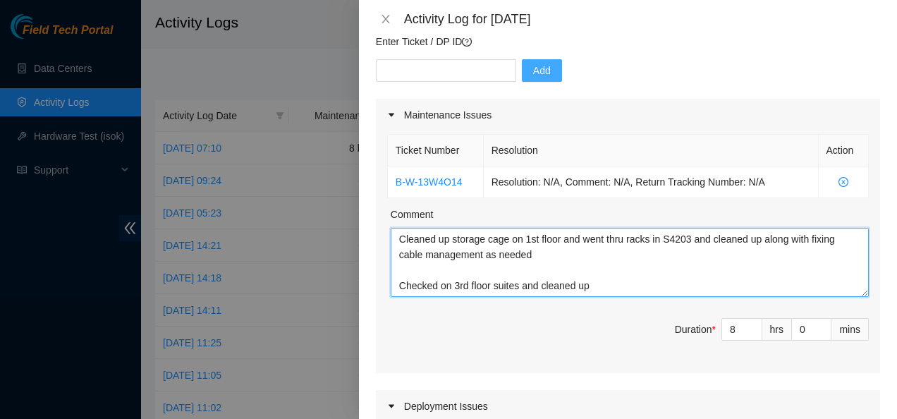
click at [580, 286] on textarea "Continued working SEA Inventory - RMA from Sabey Cleaned up storage cage on 1st…" at bounding box center [630, 262] width 478 height 69
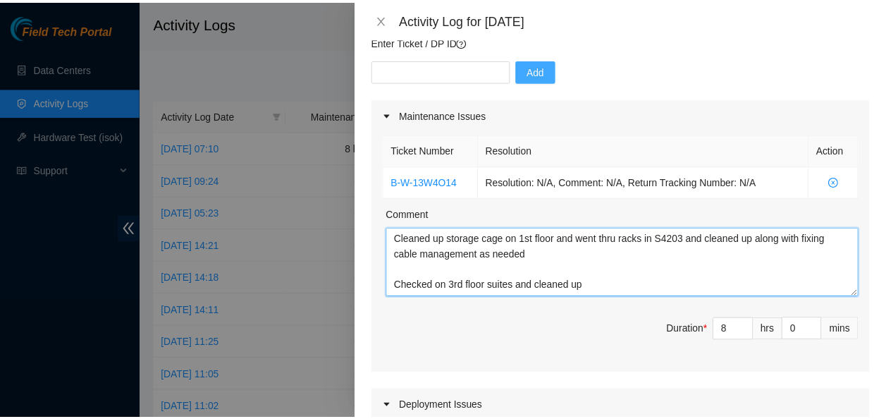
scroll to position [737, 0]
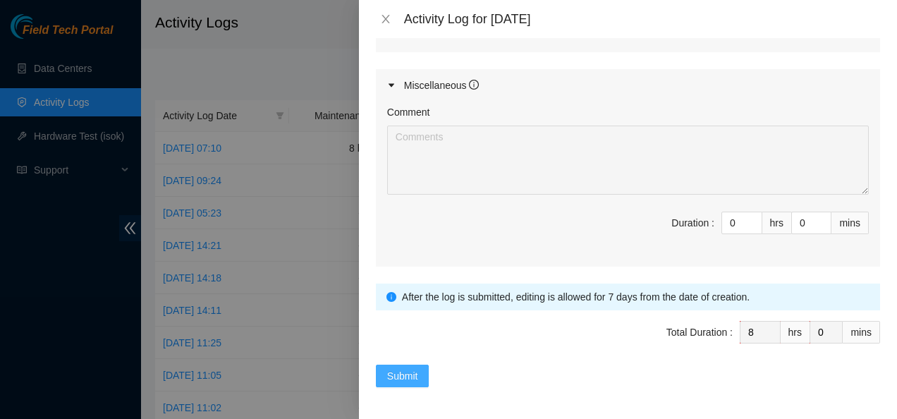
type textarea "Continued working SEA Inventory - RMA from Sabey Cleaned up storage cage on 1st…"
click at [407, 369] on span "Submit" at bounding box center [402, 376] width 31 height 16
